Goal: Task Accomplishment & Management: Manage account settings

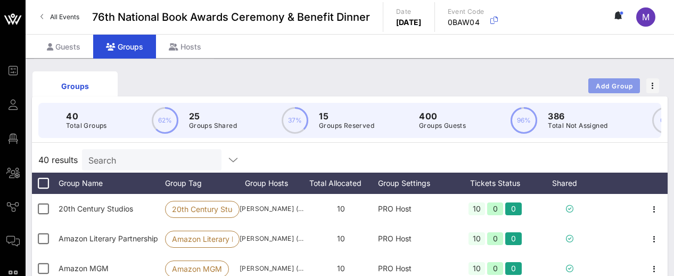
click at [610, 86] on span "Add Group" at bounding box center [614, 86] width 38 height 8
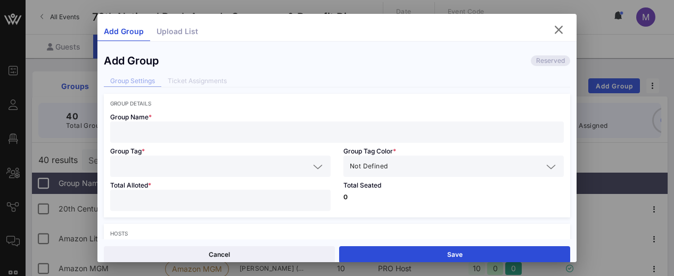
click at [390, 137] on input "text" at bounding box center [337, 132] width 441 height 14
type input "C"
type input "[PERSON_NAME] Books"
click at [300, 164] on input "text" at bounding box center [213, 166] width 193 height 14
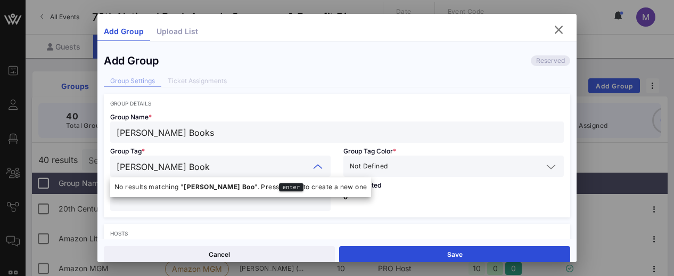
type input "[PERSON_NAME] Books"
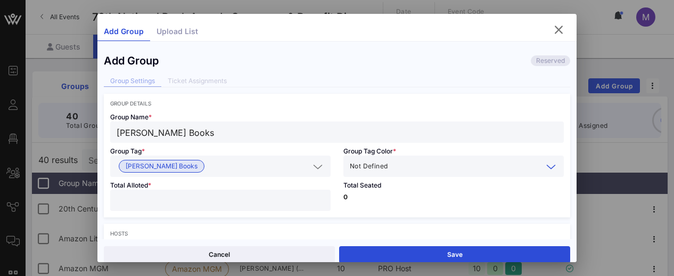
click at [546, 169] on icon at bounding box center [551, 166] width 10 height 13
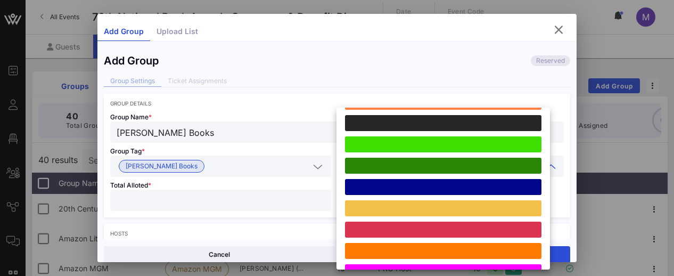
scroll to position [294, 0]
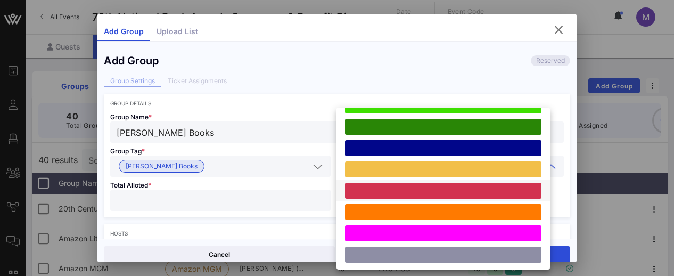
click at [451, 191] on div at bounding box center [443, 191] width 196 height 16
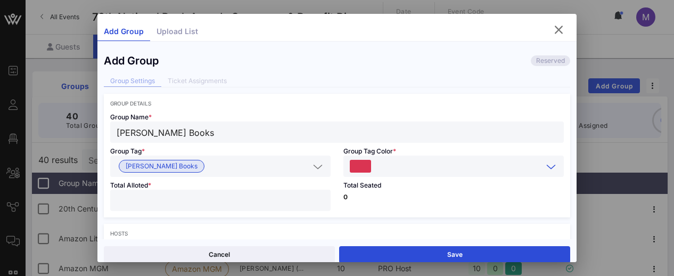
click at [311, 197] on input "*" at bounding box center [221, 200] width 208 height 14
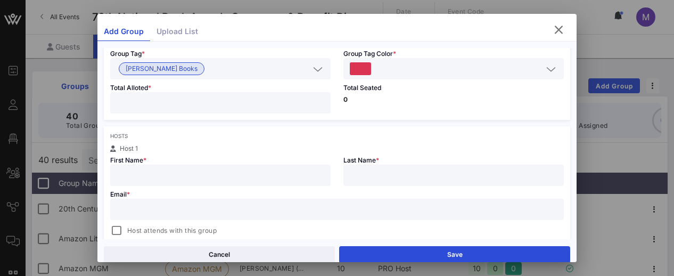
scroll to position [104, 0]
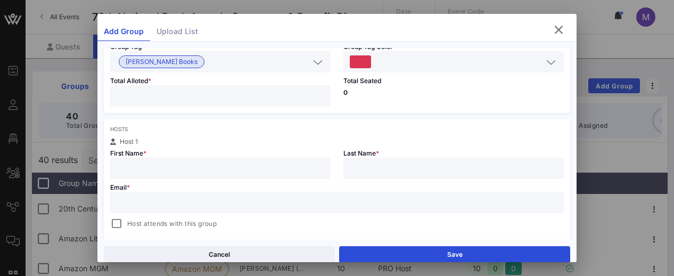
type input "**"
click at [299, 170] on input "text" at bounding box center [221, 168] width 208 height 14
paste input "[EMAIL_ADDRESS][DOMAIN_NAME]"
type input "[PERSON_NAME]"
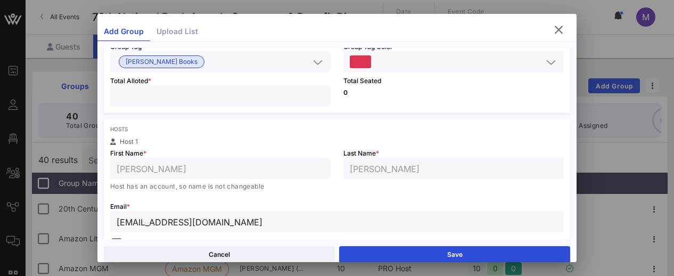
type input "[EMAIL_ADDRESS][DOMAIN_NAME]"
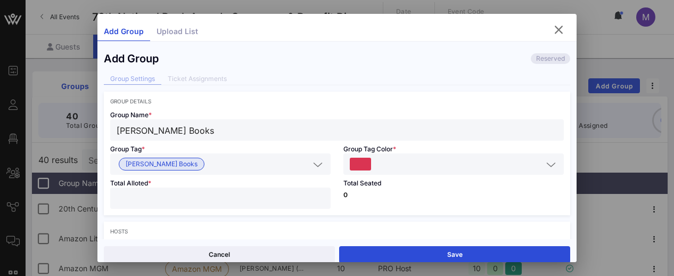
scroll to position [0, 0]
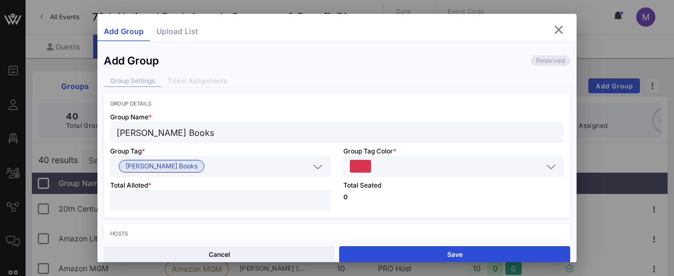
click at [178, 135] on input "[PERSON_NAME] Books" at bounding box center [337, 132] width 441 height 14
type input "[PERSON_NAME] Book Group"
click at [313, 167] on icon at bounding box center [318, 166] width 10 height 13
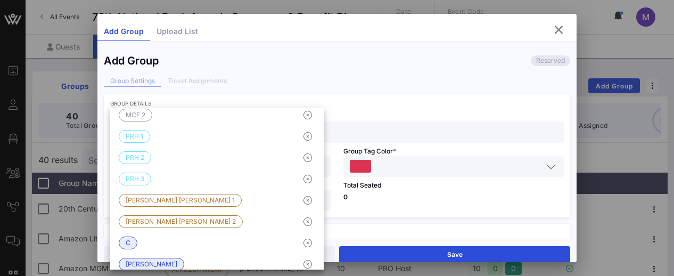
scroll to position [884, 0]
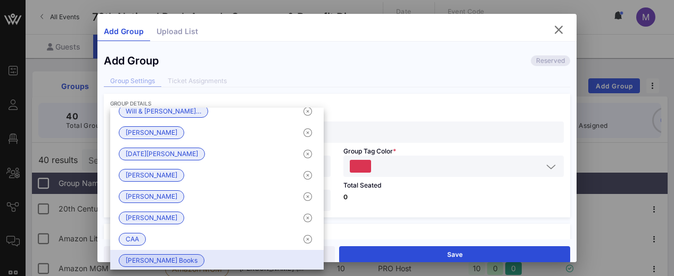
click at [277, 253] on div "[PERSON_NAME] Books" at bounding box center [217, 260] width 214 height 21
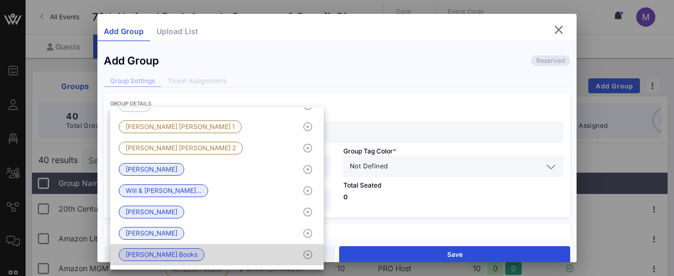
scroll to position [0, 0]
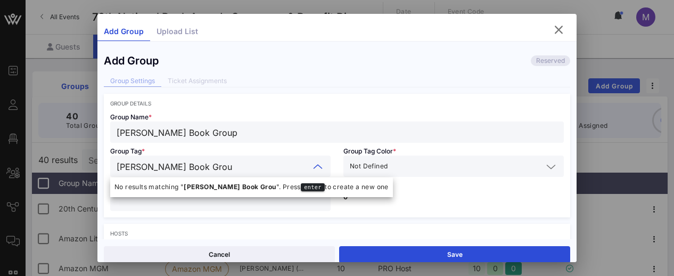
type input "[PERSON_NAME] Book Group"
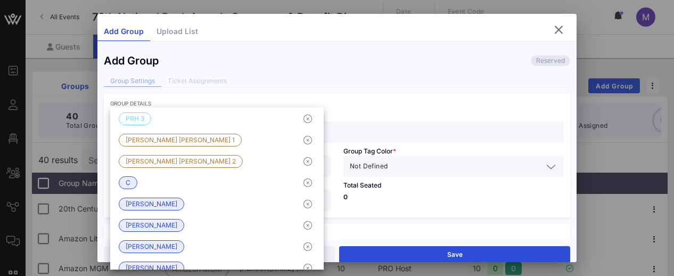
scroll to position [912, 0]
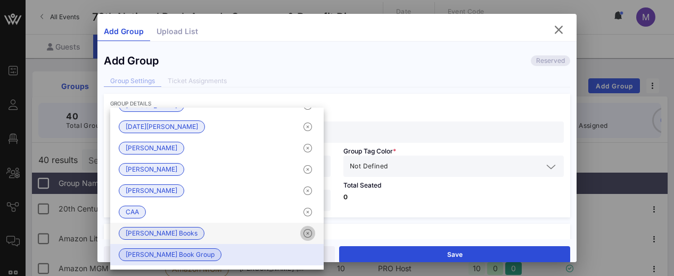
click at [301, 233] on icon "button" at bounding box center [307, 233] width 13 height 13
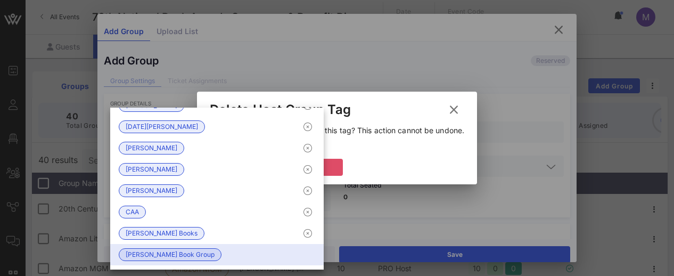
click at [338, 165] on button "Delete" at bounding box center [311, 167] width 64 height 17
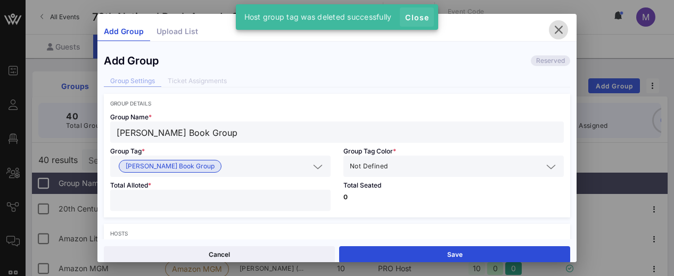
click at [420, 17] on span "Close" at bounding box center [417, 17] width 26 height 9
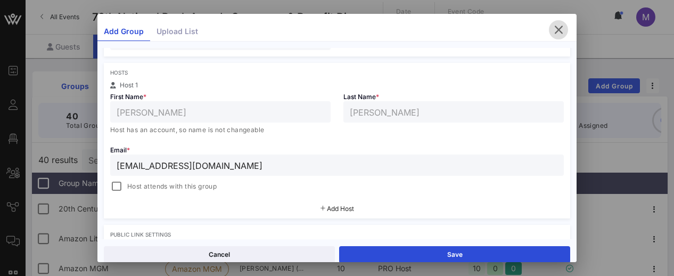
scroll to position [163, 0]
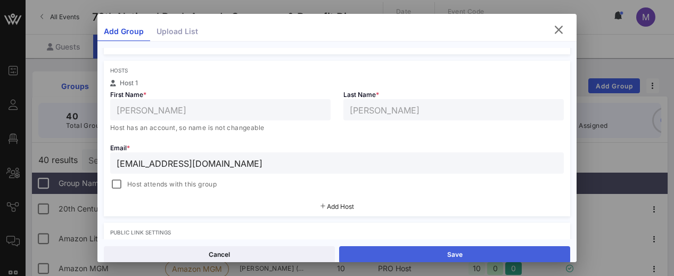
click at [374, 253] on button "Save" at bounding box center [454, 254] width 231 height 17
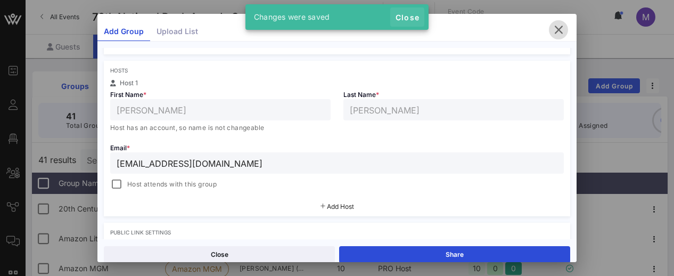
click at [413, 10] on button "Close" at bounding box center [407, 16] width 34 height 19
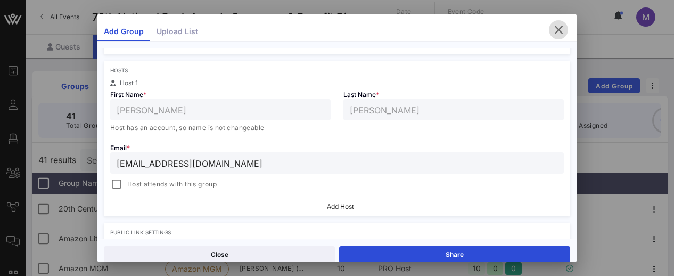
click at [552, 31] on icon "button" at bounding box center [558, 29] width 13 height 13
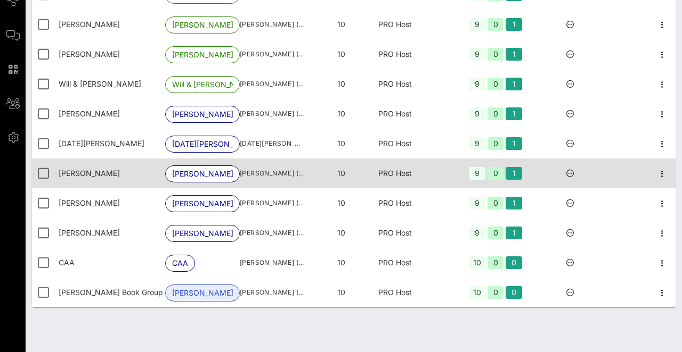
scroll to position [214, 0]
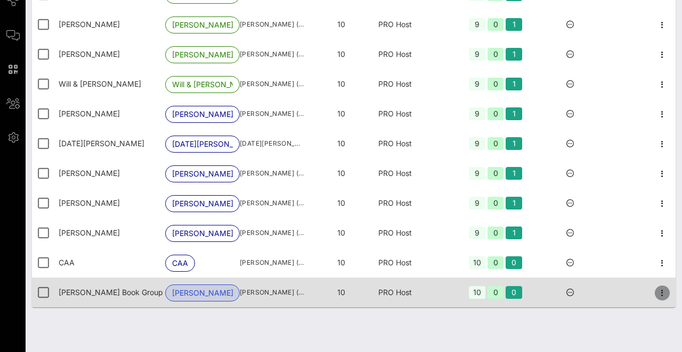
click at [657, 275] on icon "button" at bounding box center [661, 293] width 13 height 13
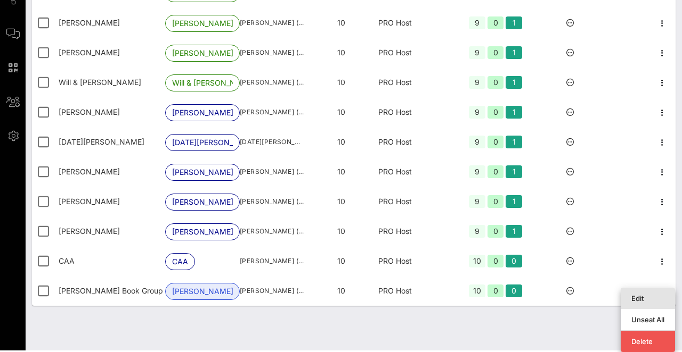
click at [631, 275] on div "Edit" at bounding box center [647, 298] width 33 height 9
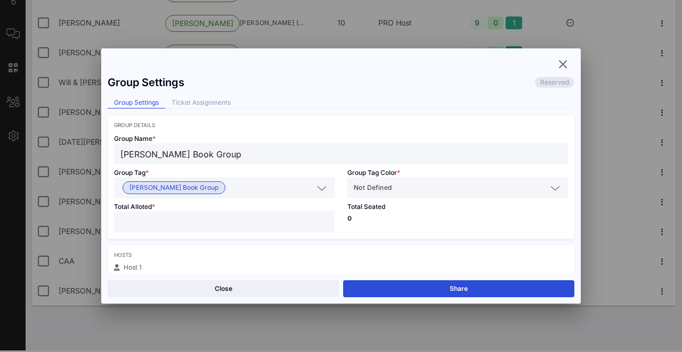
scroll to position [0, 0]
click at [452, 194] on input "text" at bounding box center [469, 188] width 153 height 14
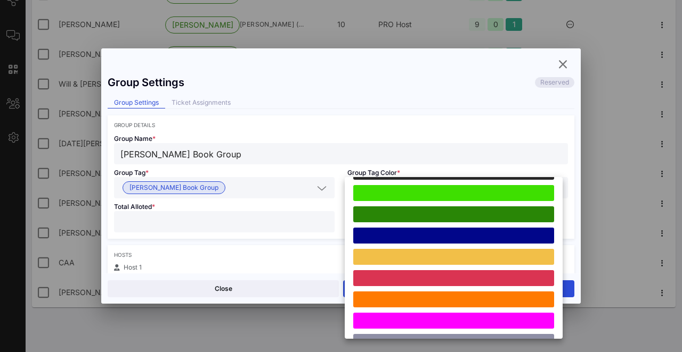
scroll to position [294, 0]
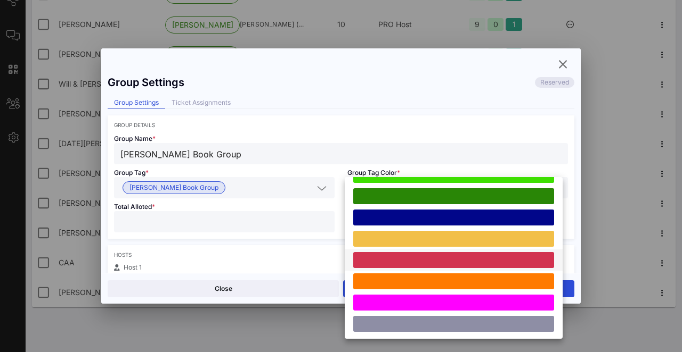
click at [390, 255] on div at bounding box center [453, 260] width 201 height 16
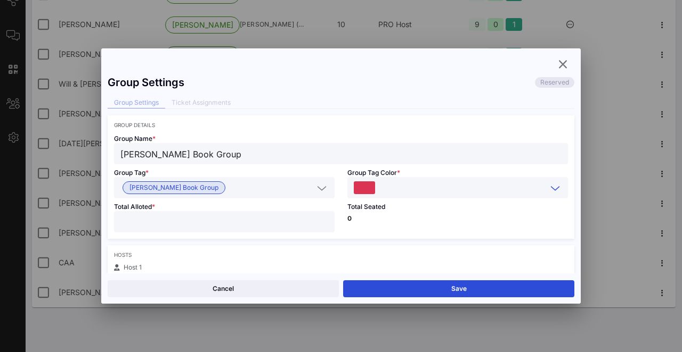
click at [430, 275] on button "Save" at bounding box center [458, 289] width 231 height 17
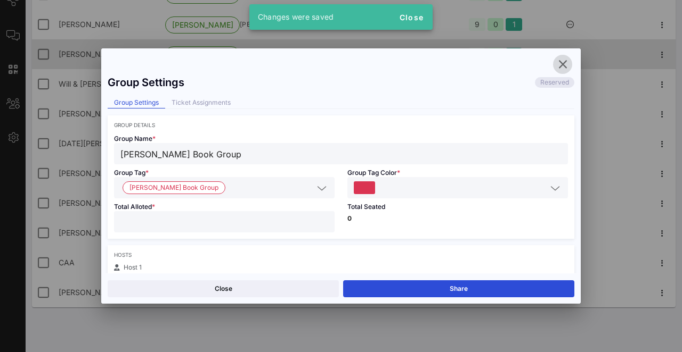
click at [565, 64] on icon "button" at bounding box center [562, 64] width 13 height 13
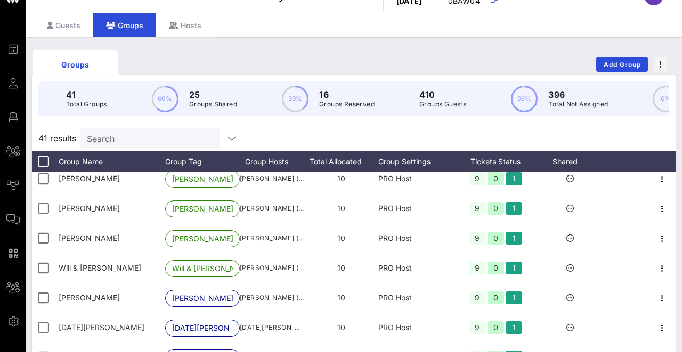
scroll to position [0, 0]
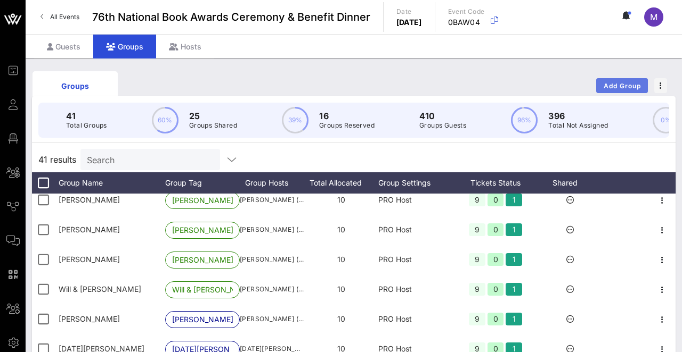
click at [617, 89] on span "Add Group" at bounding box center [622, 86] width 38 height 8
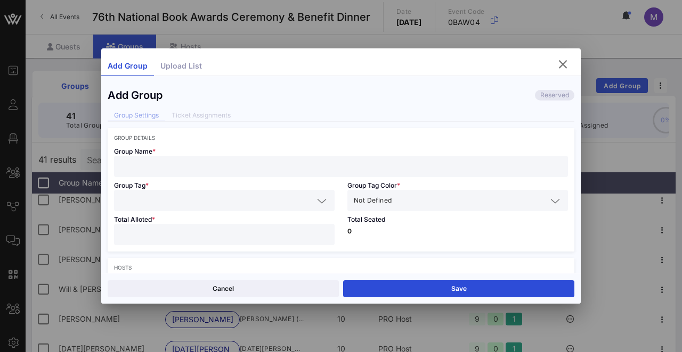
click at [299, 168] on input "text" at bounding box center [340, 167] width 441 height 14
type input "Threads"
click at [257, 196] on input "text" at bounding box center [216, 201] width 193 height 14
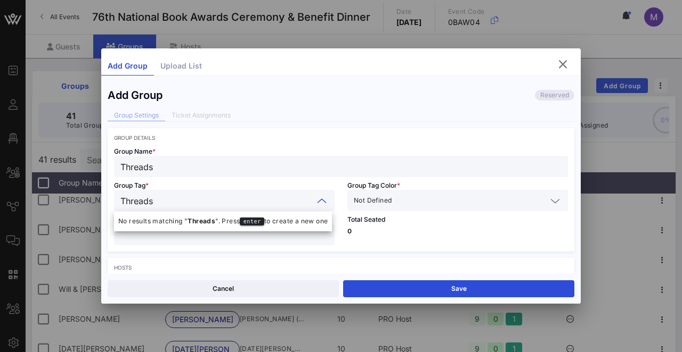
type input "Threads"
click at [442, 200] on input "text" at bounding box center [469, 201] width 153 height 14
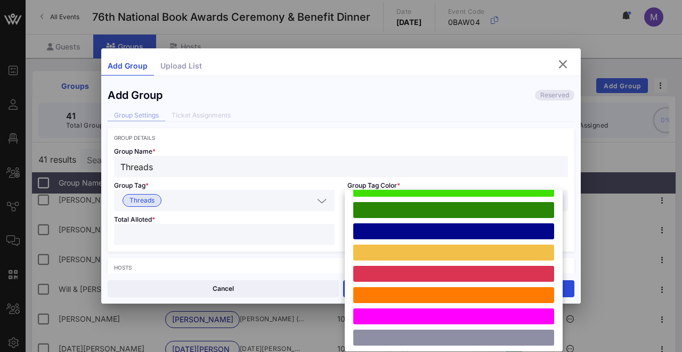
scroll to position [294, 0]
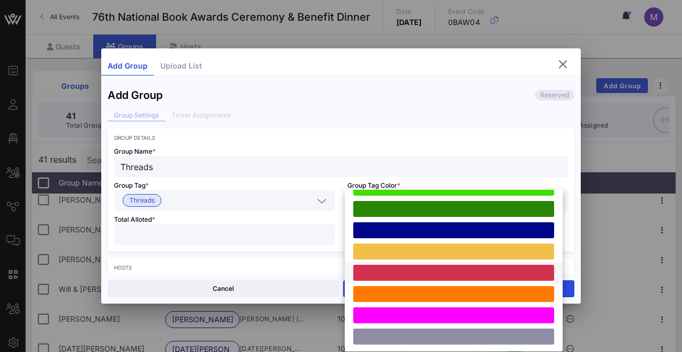
click at [393, 275] on div at bounding box center [453, 273] width 201 height 16
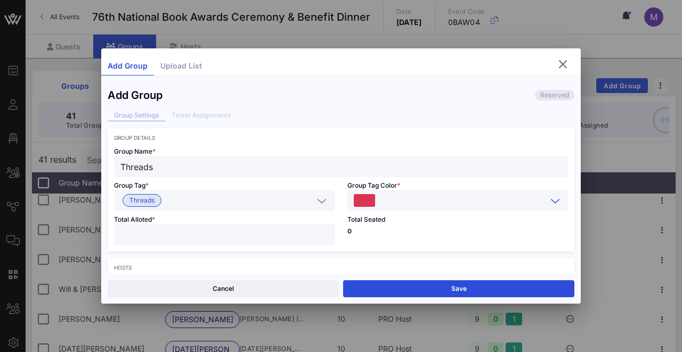
click at [250, 238] on input "number" at bounding box center [224, 235] width 208 height 14
type input "**"
click at [370, 239] on div "Total Seated 0" at bounding box center [457, 231] width 233 height 40
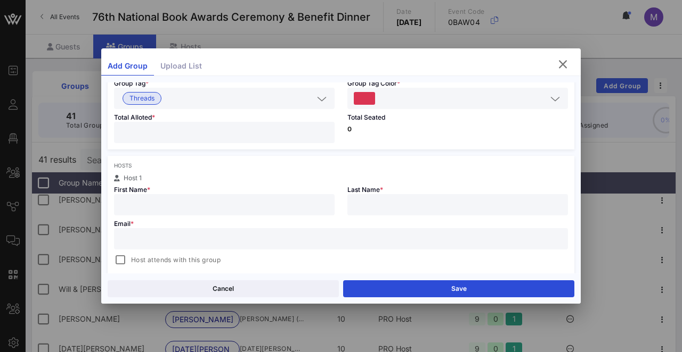
scroll to position [113, 0]
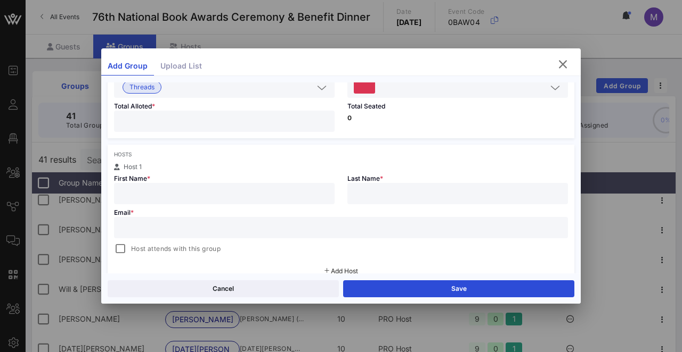
click at [305, 195] on input "text" at bounding box center [224, 194] width 208 height 14
type input "[PERSON_NAME]"
type input "[DEMOGRAPHIC_DATA]"
click at [201, 230] on input "text" at bounding box center [340, 228] width 441 height 14
paste input "[EMAIL_ADDRESS][DOMAIN_NAME]"
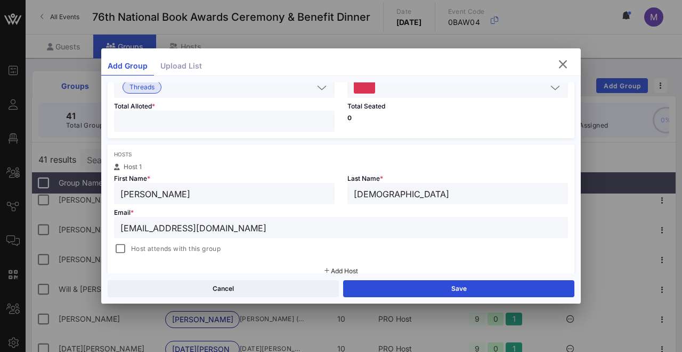
type input "[EMAIL_ADDRESS][DOMAIN_NAME]"
click at [188, 248] on span "Host attends with this group" at bounding box center [175, 249] width 89 height 11
click at [392, 275] on button "Save" at bounding box center [458, 289] width 231 height 17
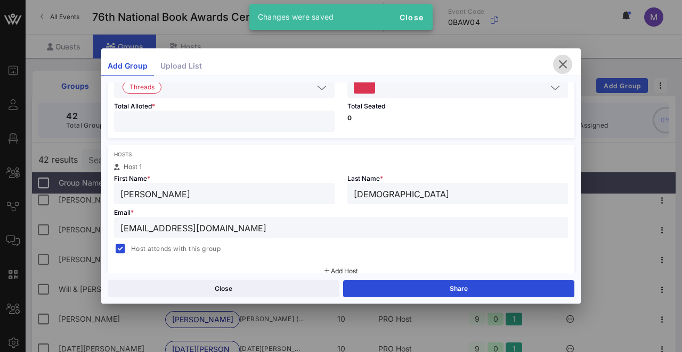
click at [568, 62] on icon "button" at bounding box center [562, 64] width 13 height 13
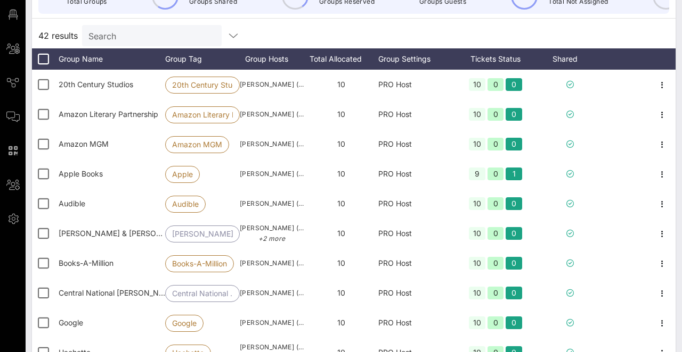
scroll to position [0, 0]
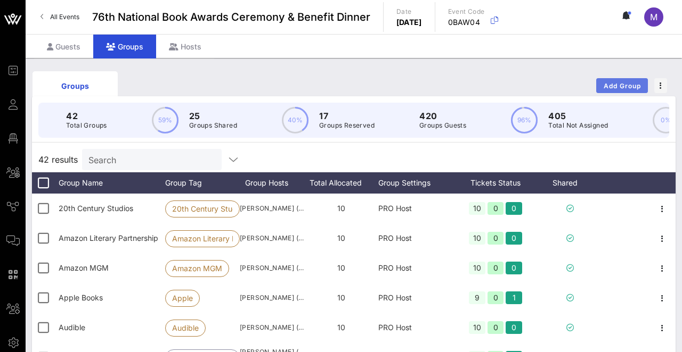
click at [605, 84] on span "Add Group" at bounding box center [622, 86] width 38 height 8
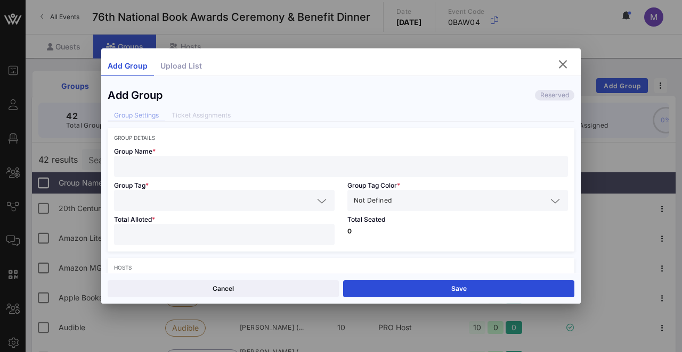
click at [446, 162] on input "text" at bounding box center [340, 167] width 441 height 14
type input "M"
type input "[US_STATE] Times"
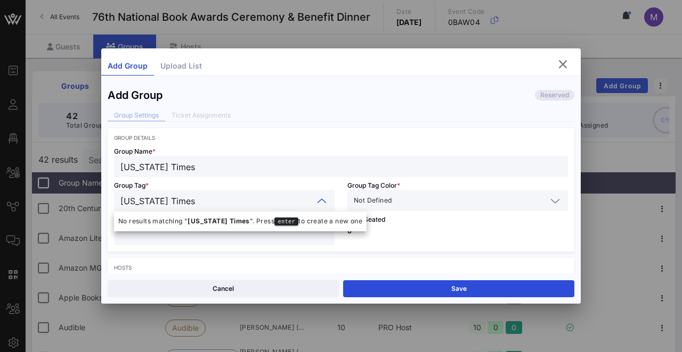
type input "[US_STATE] Times"
click at [546, 201] on div at bounding box center [553, 201] width 15 height 13
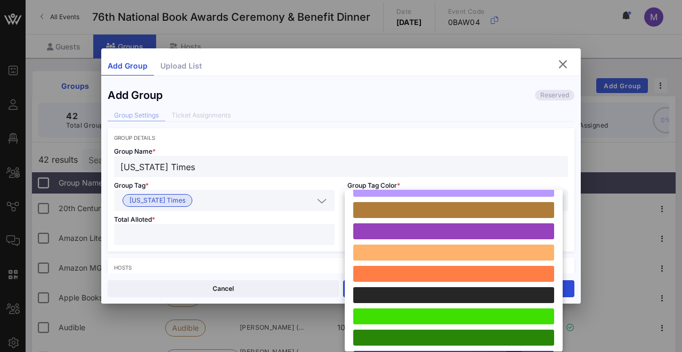
scroll to position [294, 0]
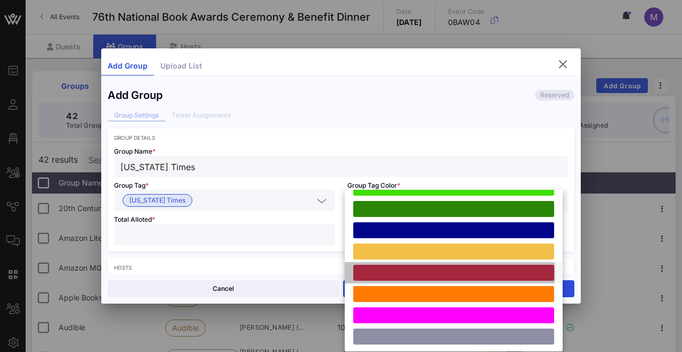
click at [408, 272] on div at bounding box center [453, 273] width 201 height 16
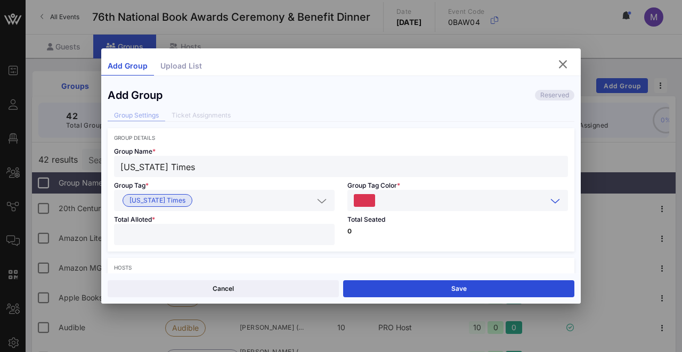
click at [261, 231] on input "number" at bounding box center [224, 235] width 208 height 14
type input "**"
click at [405, 235] on div "Total Seated 0" at bounding box center [457, 231] width 233 height 40
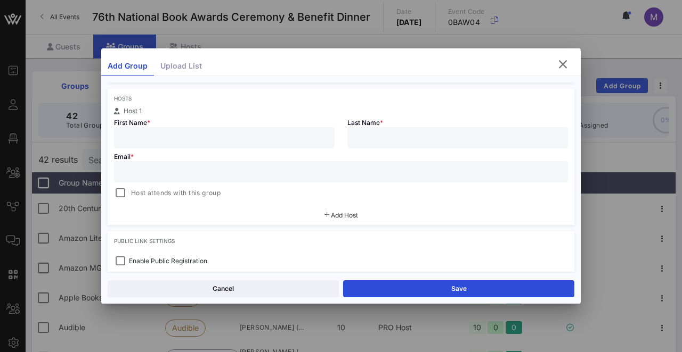
scroll to position [202, 0]
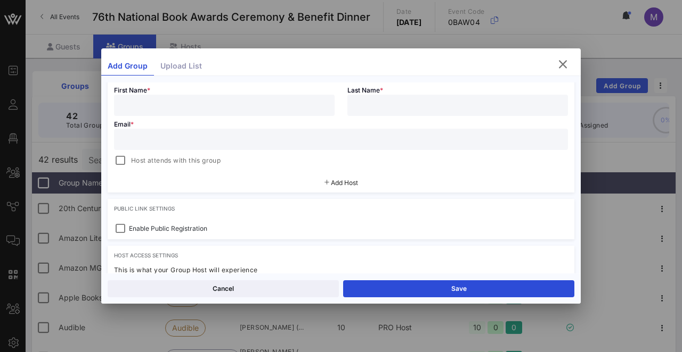
click at [290, 103] on input "text" at bounding box center [224, 106] width 208 height 14
click at [147, 140] on input "text" at bounding box center [340, 140] width 441 height 14
paste input "[PERSON_NAME][EMAIL_ADDRESS][PERSON_NAME][DOMAIN_NAME]"
type input "[PERSON_NAME]"
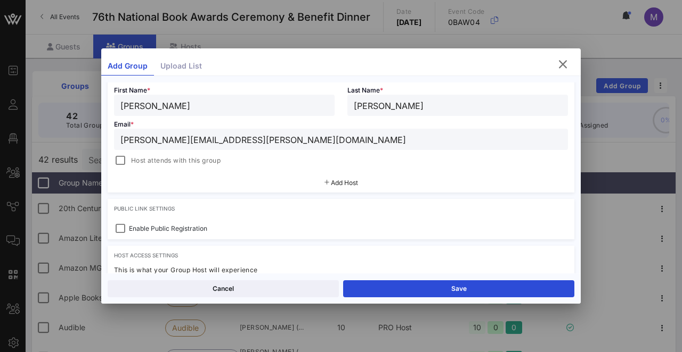
type input "[PERSON_NAME][EMAIL_ADDRESS][PERSON_NAME][DOMAIN_NAME]"
click at [155, 107] on input "[PERSON_NAME]" at bounding box center [224, 106] width 208 height 14
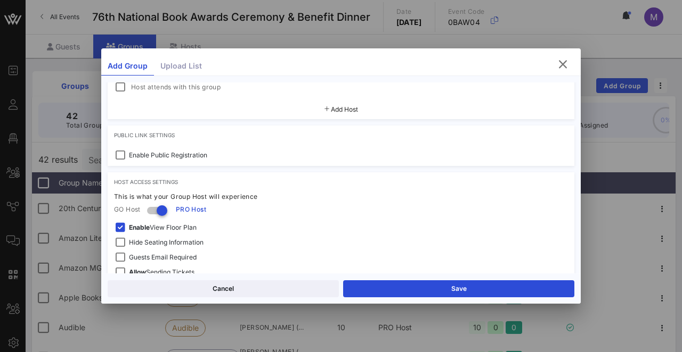
scroll to position [332, 0]
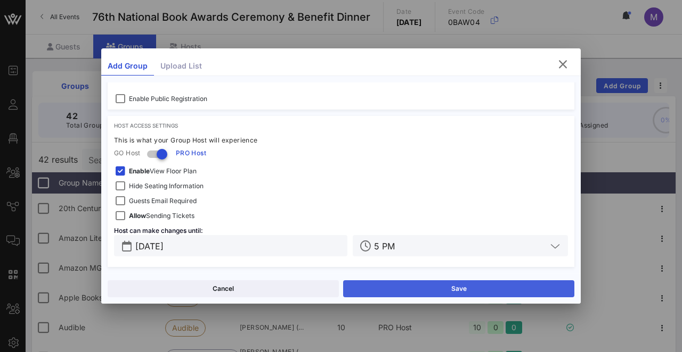
click at [405, 275] on button "Save" at bounding box center [458, 289] width 231 height 17
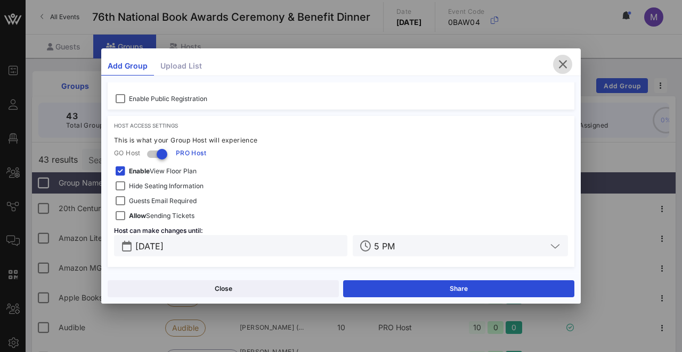
click at [560, 58] on icon "button" at bounding box center [562, 64] width 13 height 13
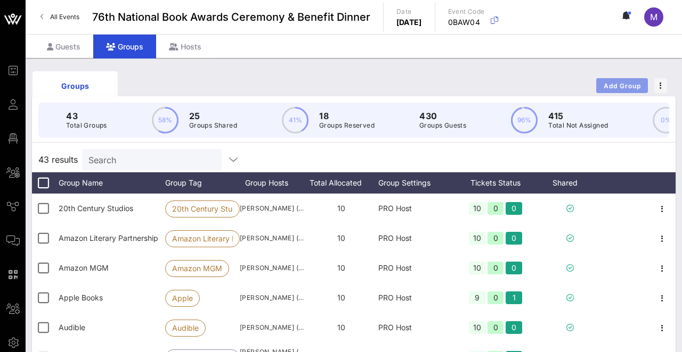
click at [612, 83] on span "Add Group" at bounding box center [622, 86] width 38 height 8
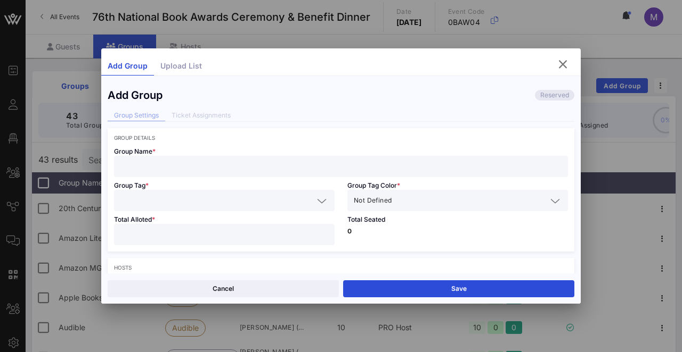
click at [282, 151] on div "Group Name *" at bounding box center [341, 159] width 466 height 36
click at [272, 163] on input "text" at bounding box center [340, 167] width 441 height 14
type input "Spotify"
click at [286, 196] on input "text" at bounding box center [216, 201] width 193 height 14
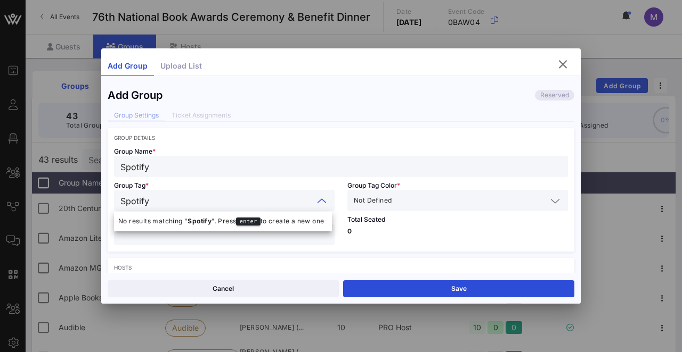
type input "Spotify"
click at [375, 201] on span "Not Defined" at bounding box center [373, 200] width 38 height 11
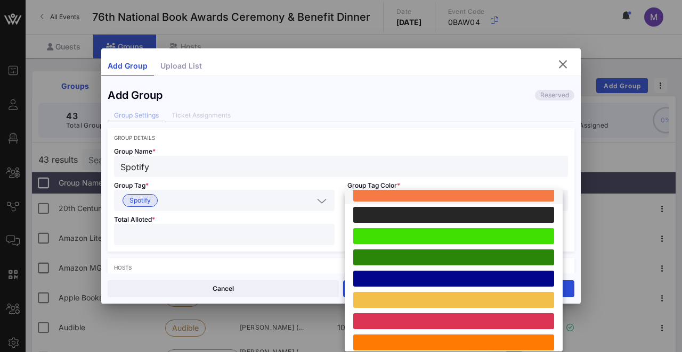
scroll to position [247, 0]
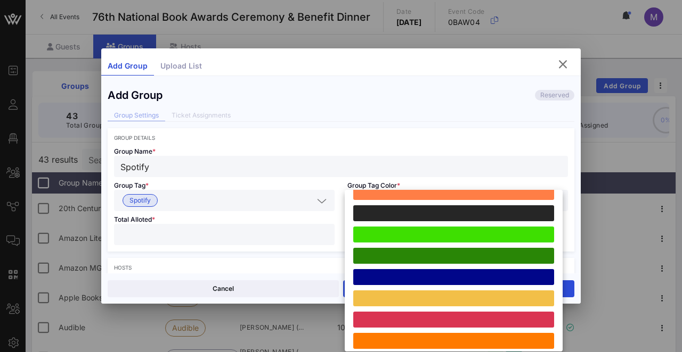
click at [388, 275] on div at bounding box center [453, 320] width 201 height 16
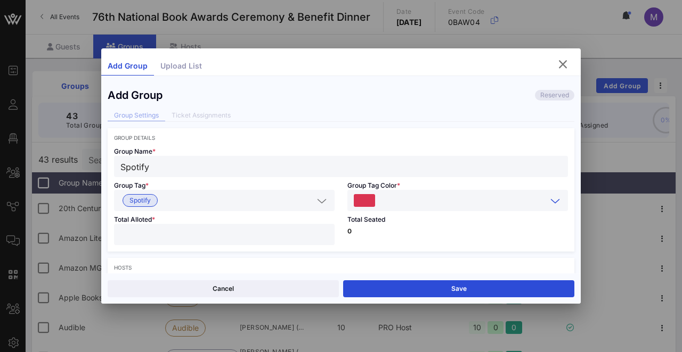
click at [284, 235] on input "number" at bounding box center [224, 235] width 208 height 14
type input "**"
click at [375, 235] on div "Total Seated 0" at bounding box center [457, 231] width 233 height 40
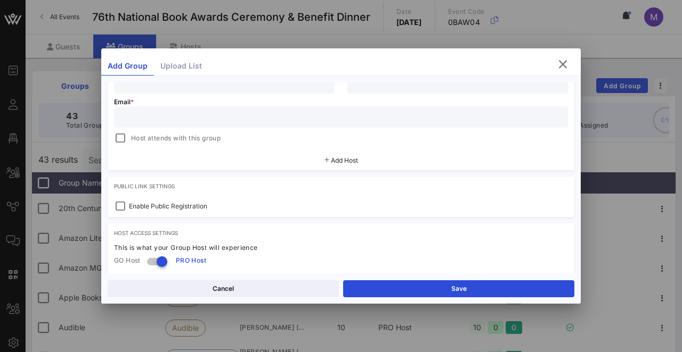
scroll to position [225, 0]
click at [272, 109] on div at bounding box center [340, 116] width 441 height 21
click at [141, 118] on input "text" at bounding box center [340, 117] width 441 height 14
click at [175, 120] on input "text" at bounding box center [340, 117] width 441 height 14
click at [163, 115] on input "text" at bounding box center [340, 117] width 441 height 14
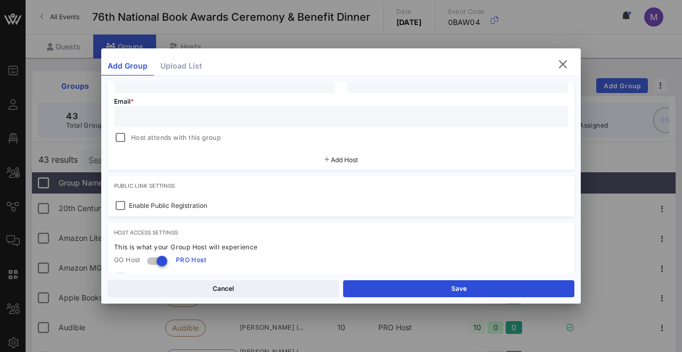
paste input "[EMAIL_ADDRESS][DOMAIN_NAME]"
type input "[EMAIL_ADDRESS][DOMAIN_NAME]"
click at [183, 89] on input "text" at bounding box center [224, 83] width 208 height 14
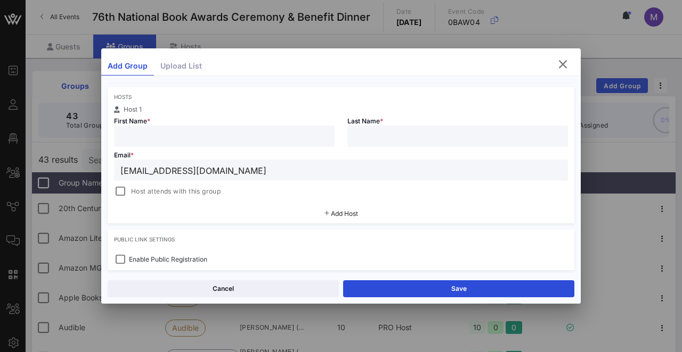
scroll to position [164, 0]
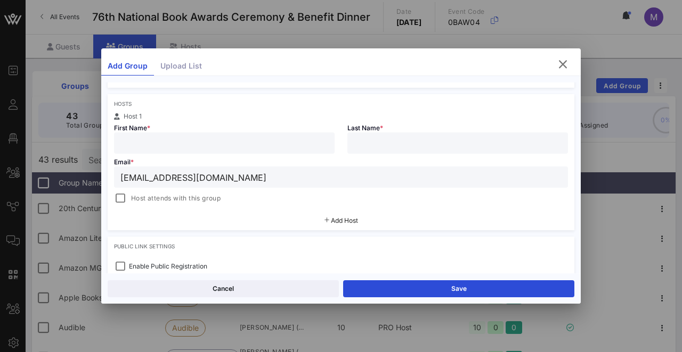
click at [158, 139] on input "text" at bounding box center [224, 143] width 208 height 14
type input "Henna"
type input "Silvennoinen"
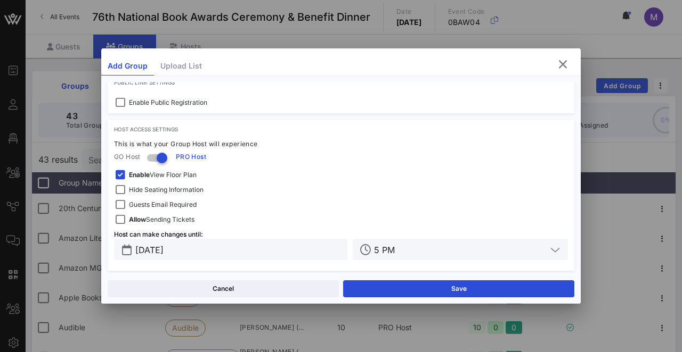
scroll to position [332, 0]
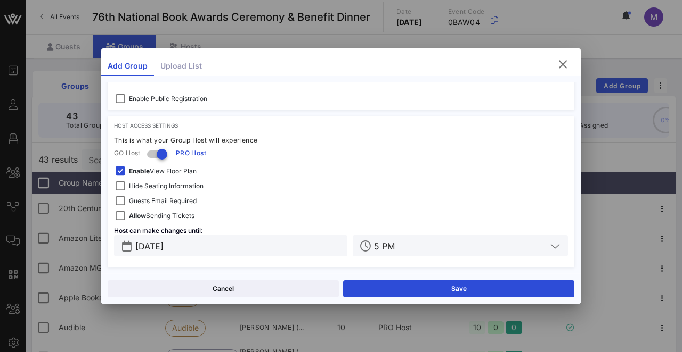
click at [400, 275] on button "Save" at bounding box center [458, 289] width 231 height 17
click at [562, 61] on icon "button" at bounding box center [562, 64] width 13 height 13
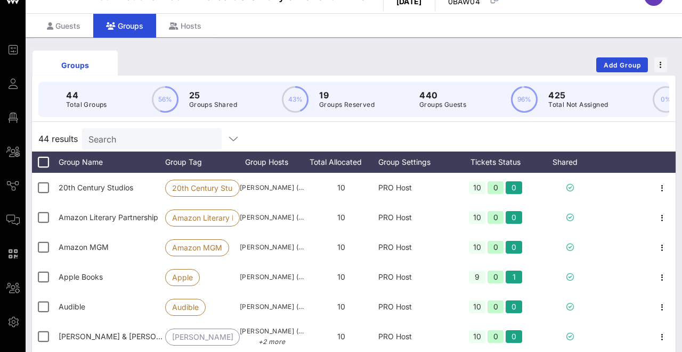
scroll to position [0, 0]
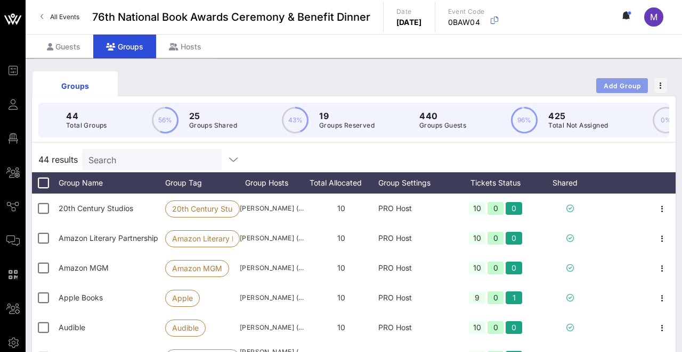
click at [611, 85] on span "Add Group" at bounding box center [622, 86] width 38 height 8
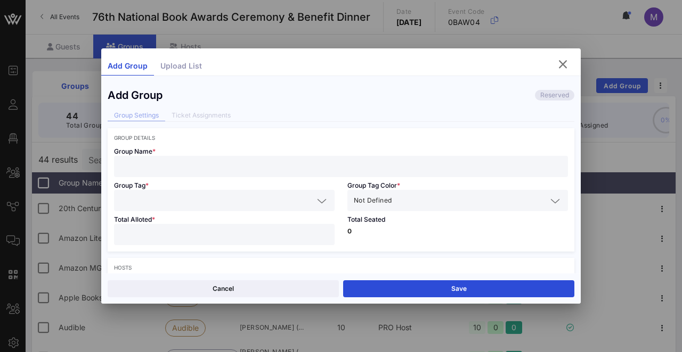
click at [233, 160] on input "text" at bounding box center [340, 167] width 441 height 14
type input "Mellon Foundation"
click at [188, 196] on input "text" at bounding box center [216, 201] width 193 height 14
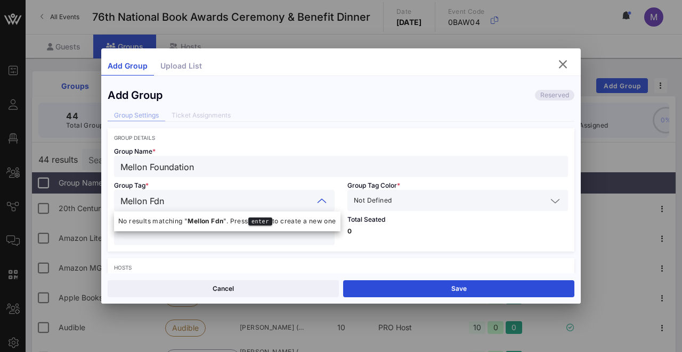
type input "Mellon Fdn"
click at [402, 203] on input "text" at bounding box center [469, 201] width 153 height 14
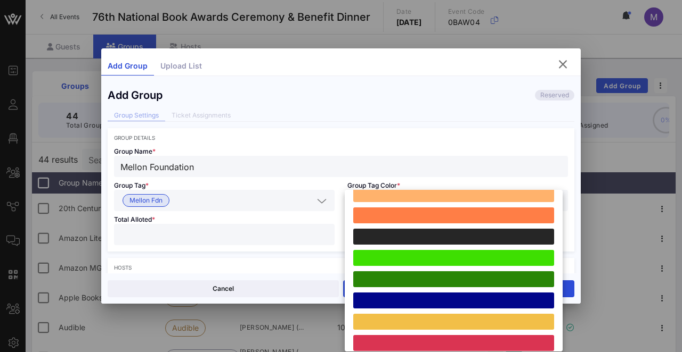
scroll to position [294, 0]
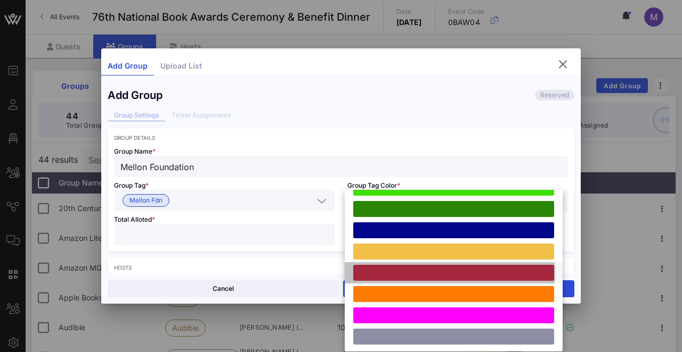
click at [407, 275] on div at bounding box center [453, 273] width 201 height 16
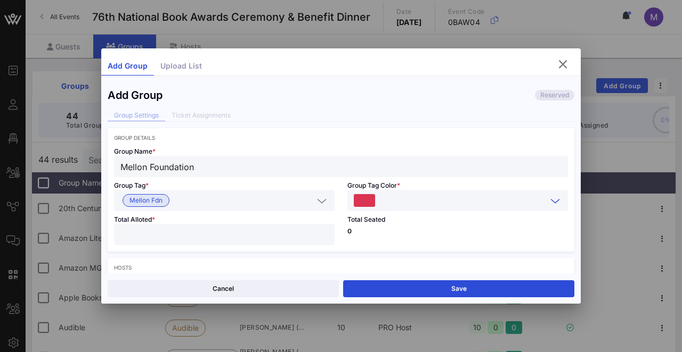
click at [275, 228] on input "number" at bounding box center [224, 235] width 208 height 14
type input "**"
click at [389, 231] on p "0" at bounding box center [457, 231] width 220 height 6
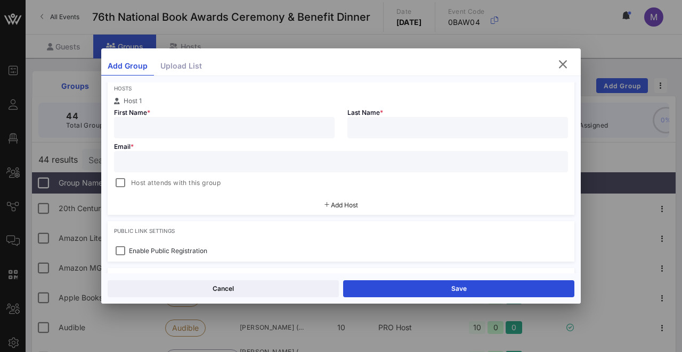
scroll to position [197, 0]
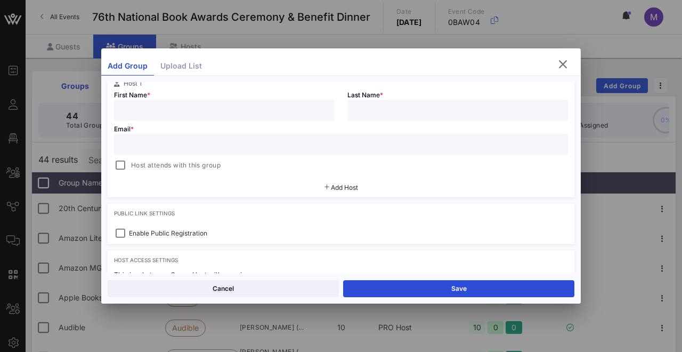
click at [242, 112] on input "text" at bounding box center [224, 110] width 208 height 14
type input "[PERSON_NAME]"
click at [122, 167] on div at bounding box center [120, 165] width 15 height 15
click at [173, 146] on input "text" at bounding box center [340, 144] width 441 height 14
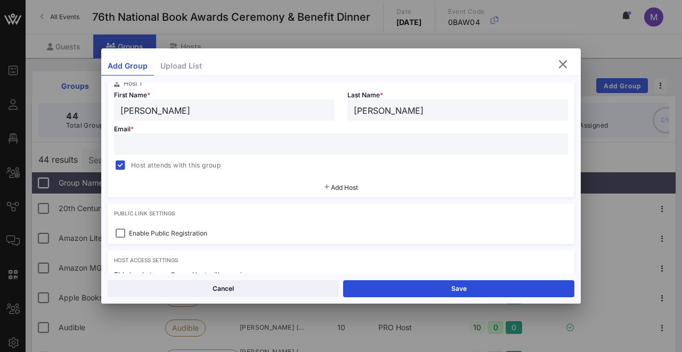
paste input "[EMAIL_ADDRESS][DOMAIN_NAME]"
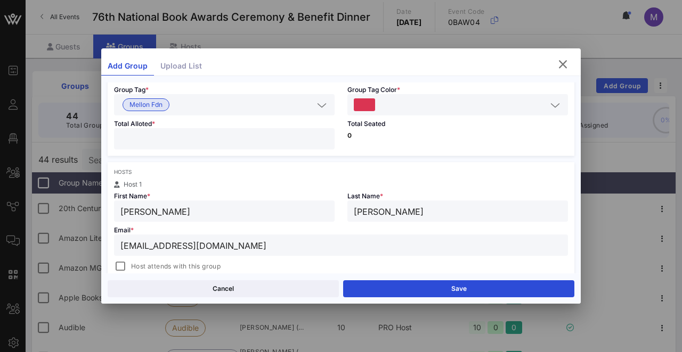
scroll to position [54, 0]
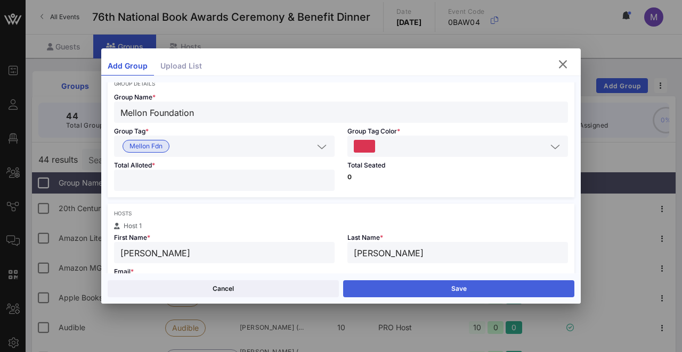
type input "[EMAIL_ADDRESS][DOMAIN_NAME]"
click at [384, 275] on button "Save" at bounding box center [458, 289] width 231 height 17
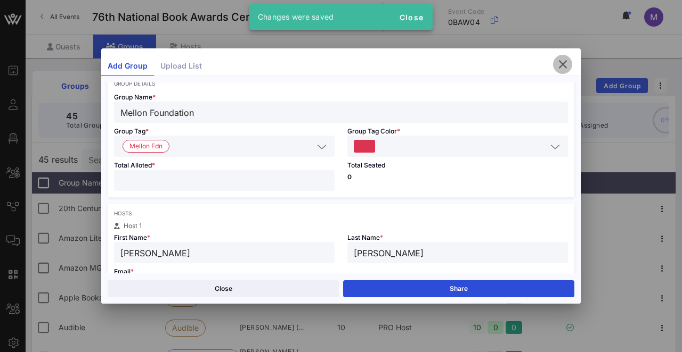
click at [569, 61] on span "button" at bounding box center [562, 64] width 19 height 13
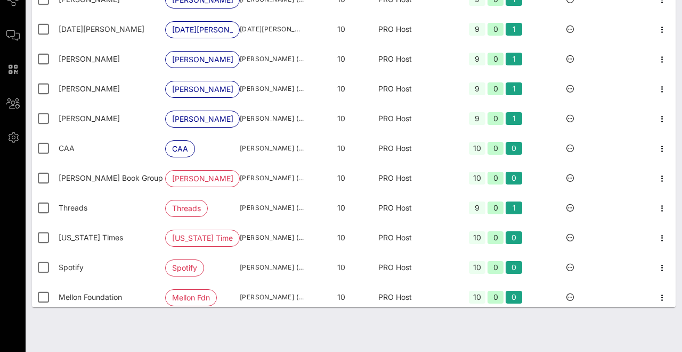
scroll to position [1022, 0]
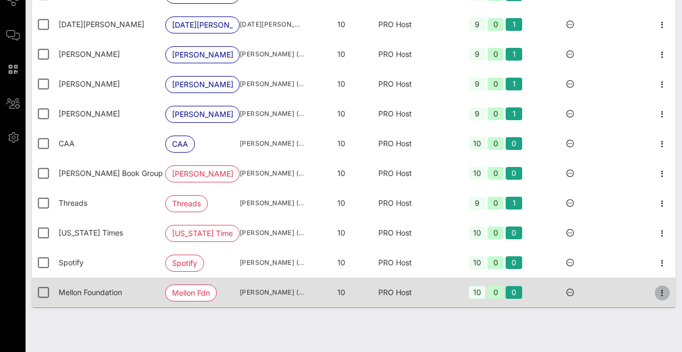
click at [655, 275] on icon "button" at bounding box center [661, 293] width 13 height 13
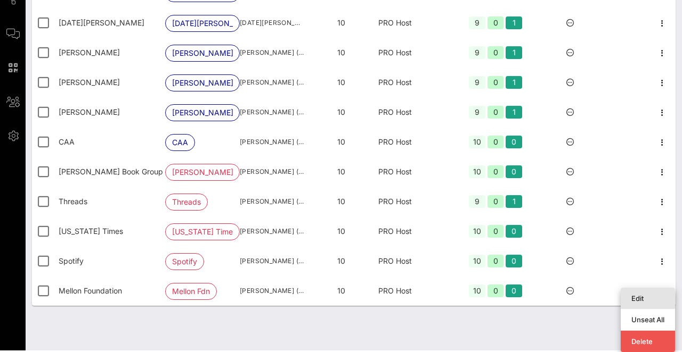
click at [644, 275] on div "Edit" at bounding box center [647, 298] width 33 height 9
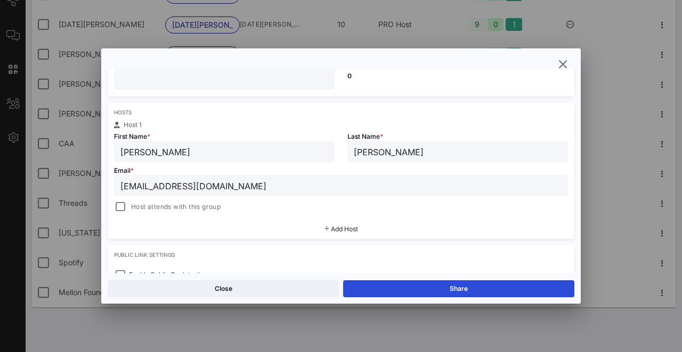
scroll to position [145, 0]
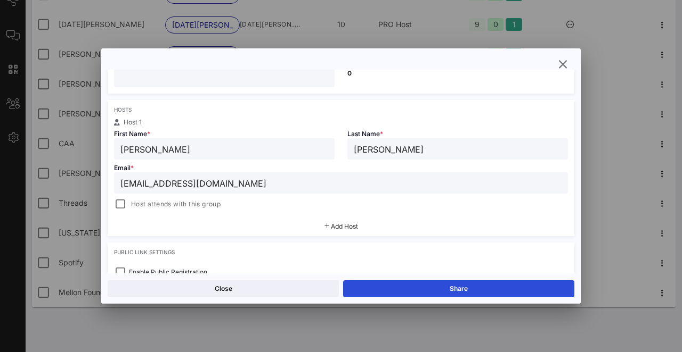
click at [170, 202] on span "Host attends with this group" at bounding box center [175, 204] width 89 height 11
click at [405, 275] on button "Save" at bounding box center [458, 289] width 231 height 17
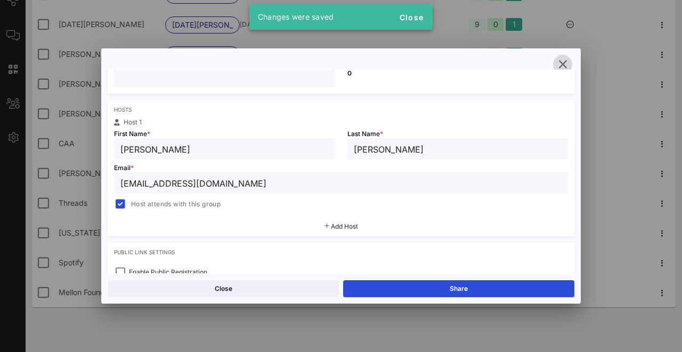
click at [570, 63] on span "button" at bounding box center [562, 64] width 19 height 13
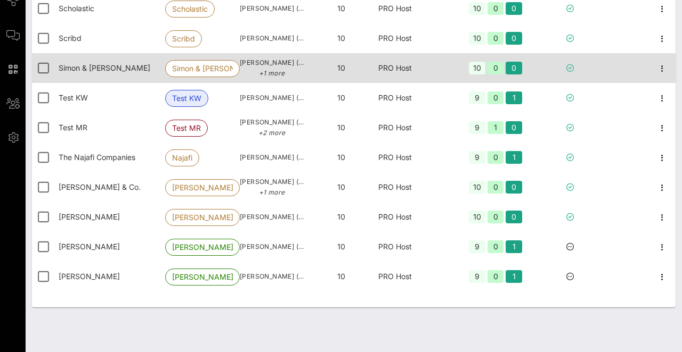
scroll to position [622, 0]
